Goal: Book appointment/travel/reservation

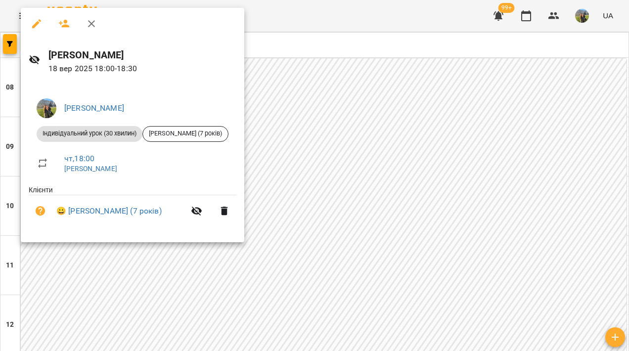
click at [362, 152] on div at bounding box center [314, 175] width 629 height 351
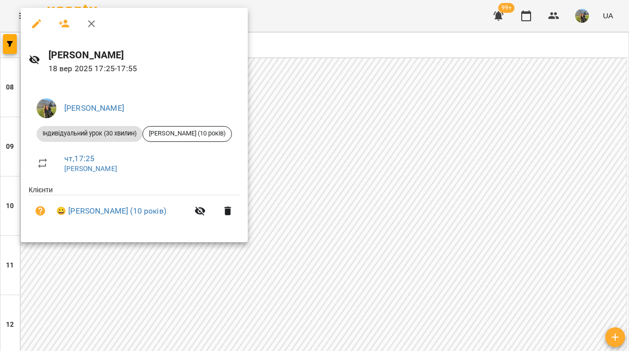
click at [374, 133] on div at bounding box center [314, 175] width 629 height 351
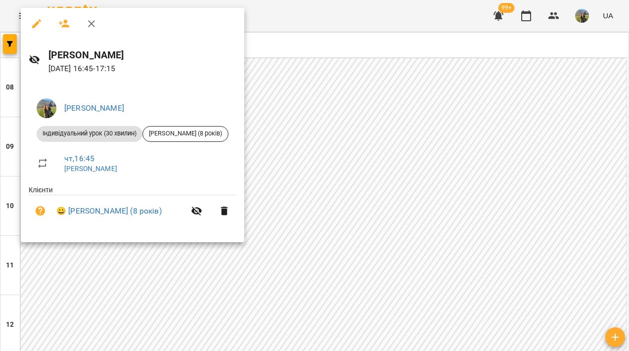
click at [374, 135] on div at bounding box center [314, 175] width 629 height 351
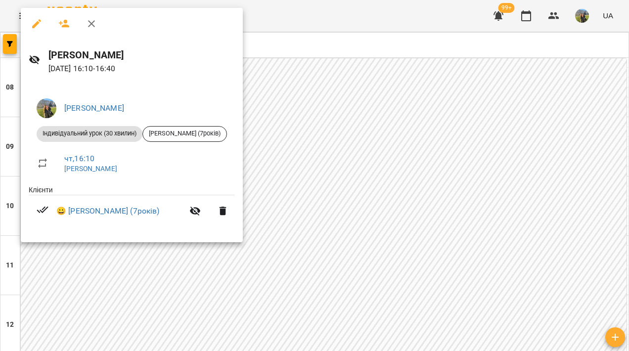
click at [385, 67] on div at bounding box center [314, 175] width 629 height 351
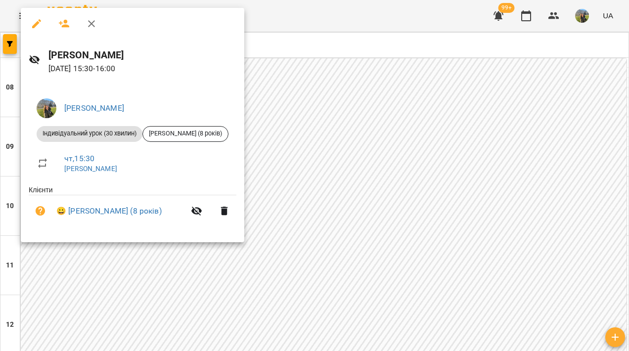
click at [383, 142] on div at bounding box center [314, 175] width 629 height 351
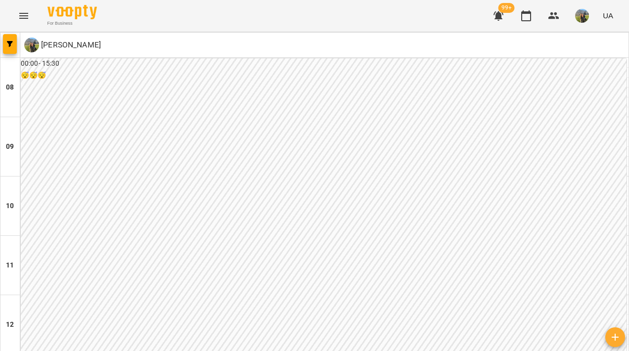
scroll to position [513, 0]
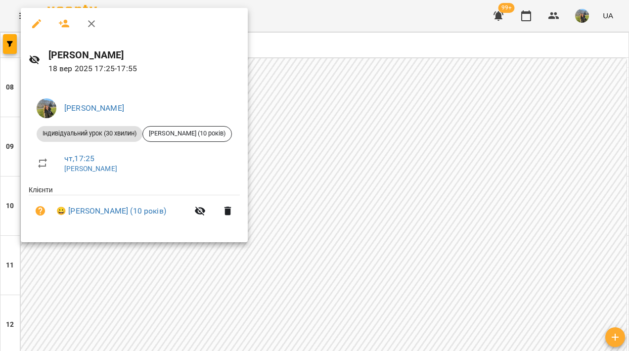
click at [375, 153] on div at bounding box center [314, 175] width 629 height 351
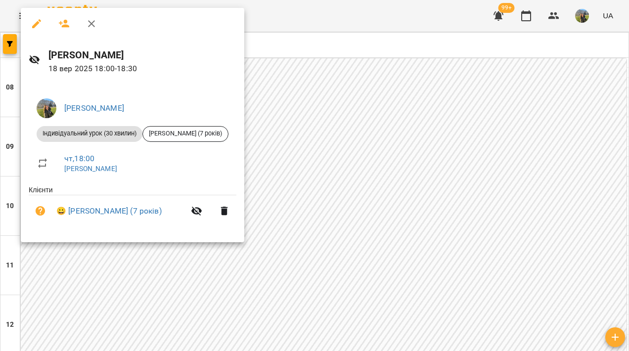
click at [374, 202] on div at bounding box center [314, 175] width 629 height 351
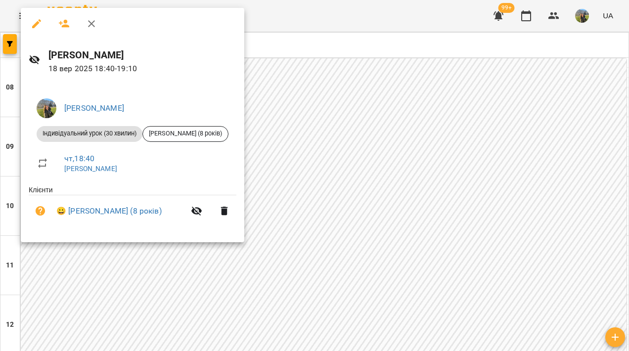
click at [375, 220] on div at bounding box center [314, 175] width 629 height 351
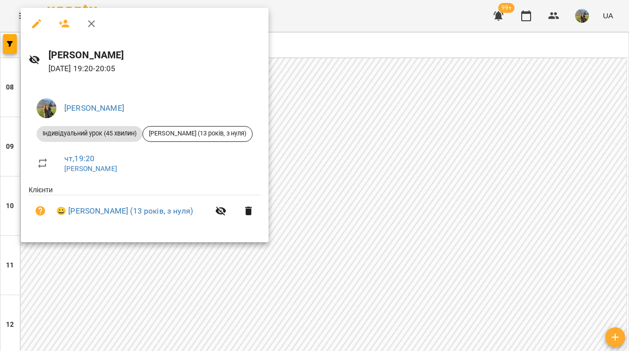
click at [395, 220] on div at bounding box center [314, 175] width 629 height 351
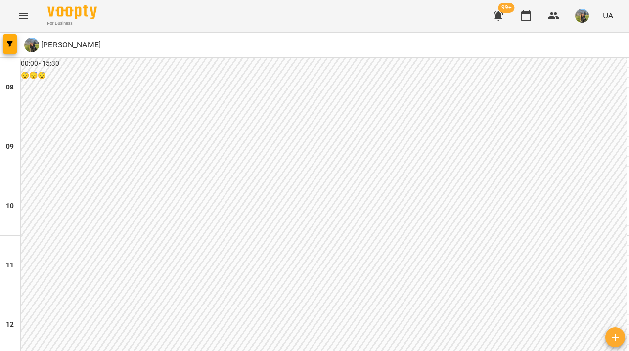
scroll to position [543, 0]
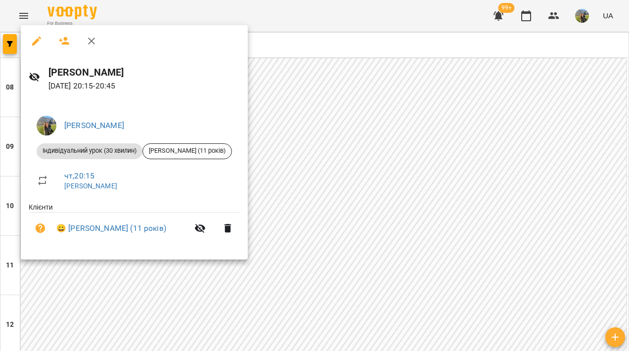
click at [450, 227] on div at bounding box center [314, 175] width 629 height 351
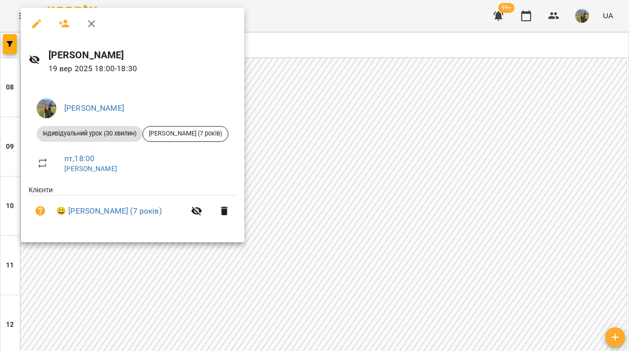
click at [382, 159] on div at bounding box center [314, 175] width 629 height 351
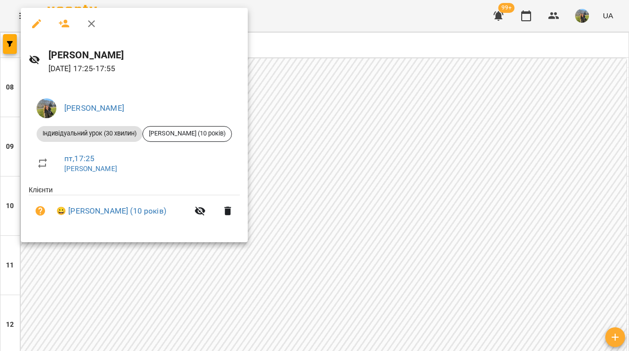
click at [377, 193] on div at bounding box center [314, 175] width 629 height 351
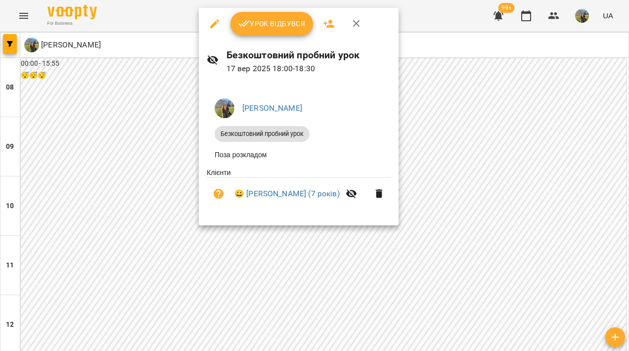
click at [457, 193] on div at bounding box center [314, 175] width 629 height 351
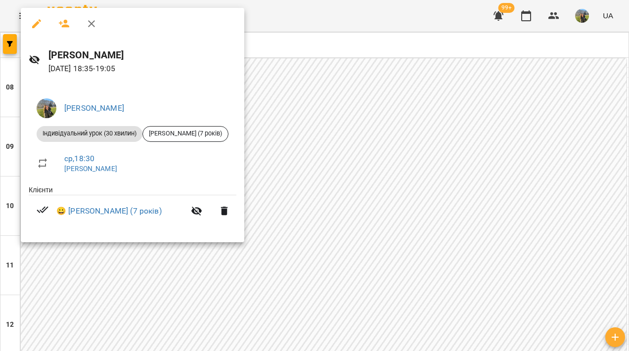
click at [401, 223] on div at bounding box center [314, 175] width 629 height 351
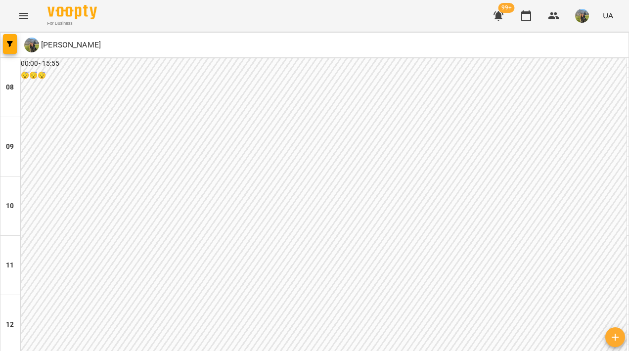
scroll to position [431, 0]
